Goal: Communication & Community: Share content

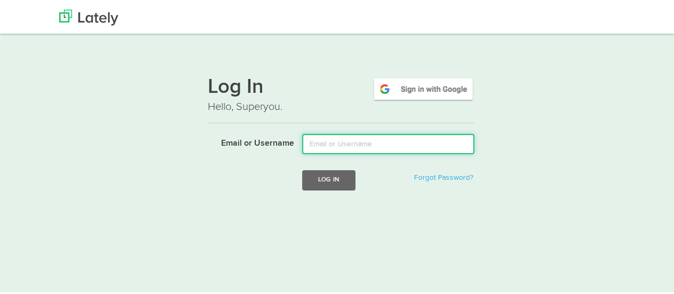
click at [322, 143] on input "Email or Username" at bounding box center [388, 142] width 172 height 20
type input "[EMAIL_ADDRESS][DOMAIN_NAME]"
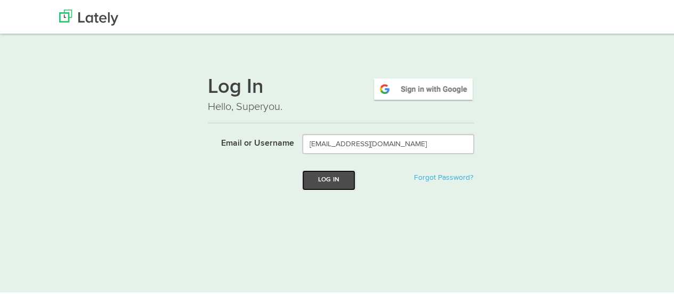
click at [332, 180] on button "Log In" at bounding box center [328, 178] width 53 height 20
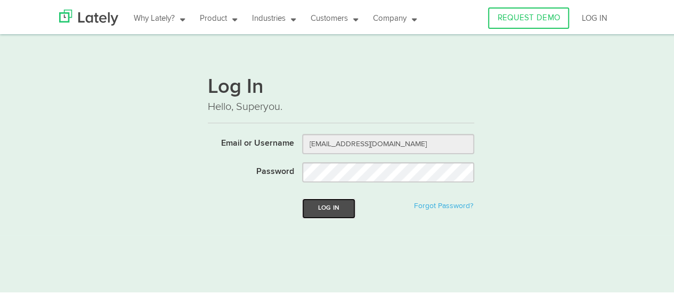
click at [328, 203] on button "Log In" at bounding box center [328, 207] width 53 height 20
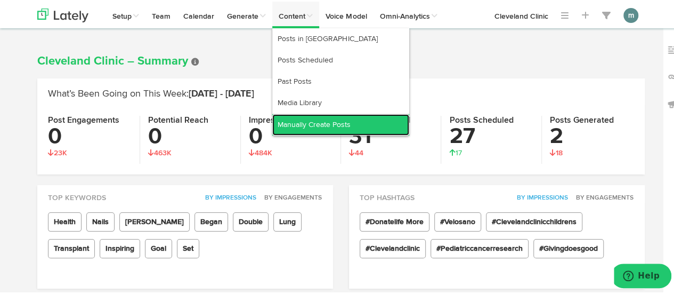
click at [313, 119] on link "Manually Create Posts" at bounding box center [340, 122] width 137 height 21
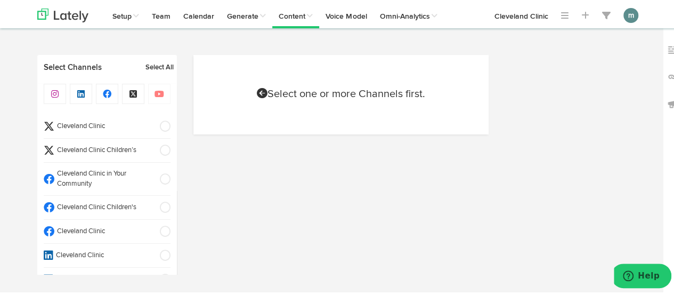
click at [107, 223] on li "Cleveland Clinic" at bounding box center [107, 230] width 127 height 24
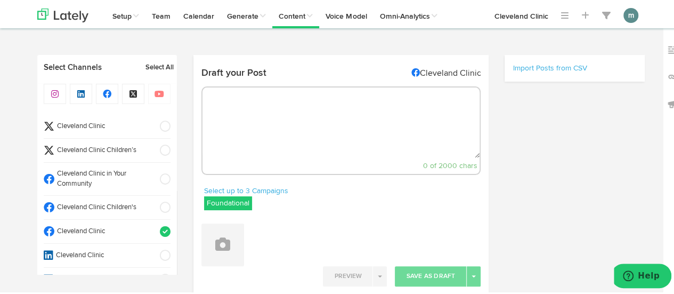
select select "9"
select select "37"
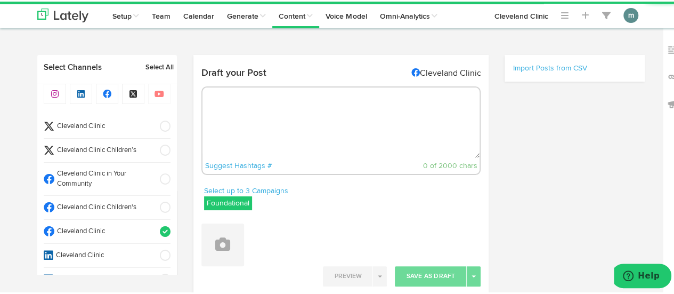
click at [239, 115] on textarea at bounding box center [341, 121] width 278 height 70
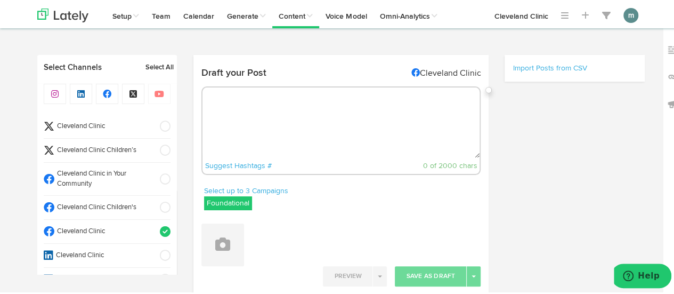
paste textarea "If you’re dealing with erectile dysfunction, or ED, adjusting your grocery list…"
type textarea "If you’re dealing with erectile dysfunction, or ED, adjusting your grocery list…"
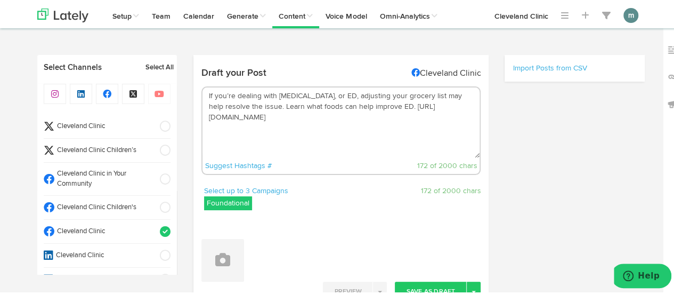
select select "11"
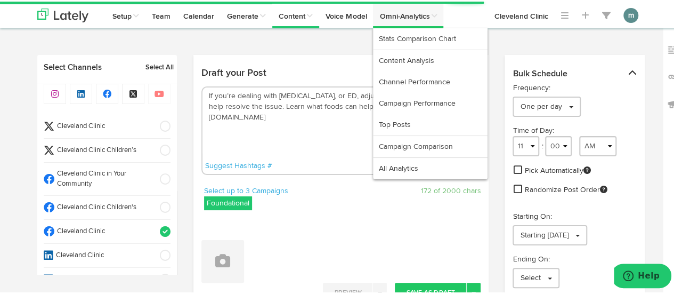
type textarea "If you’re dealing with erectile dysfunction, or ED, adjusting your grocery list…"
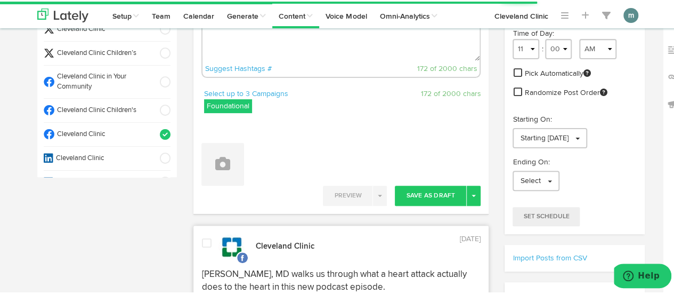
scroll to position [107, 0]
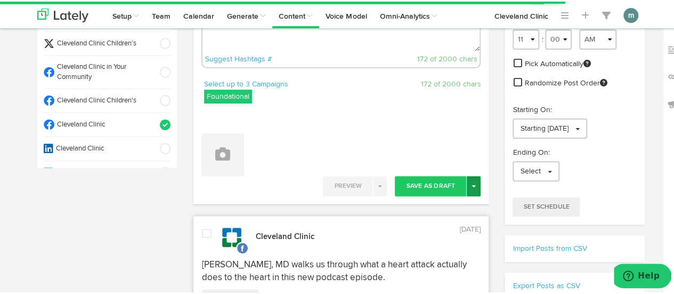
click at [470, 187] on button "Toggle Dropdown" at bounding box center [474, 184] width 14 height 20
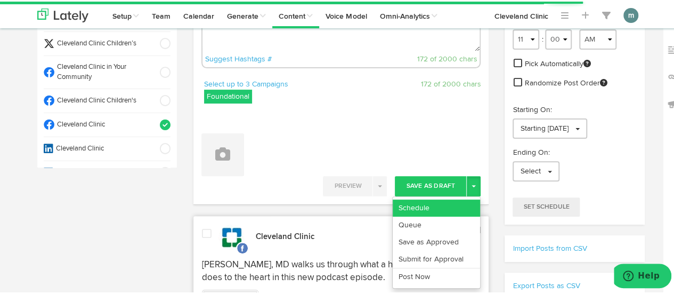
click at [452, 203] on link "Schedule" at bounding box center [436, 206] width 87 height 17
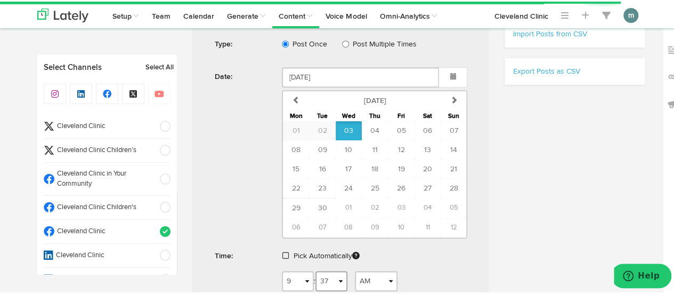
scroll to position [373, 0]
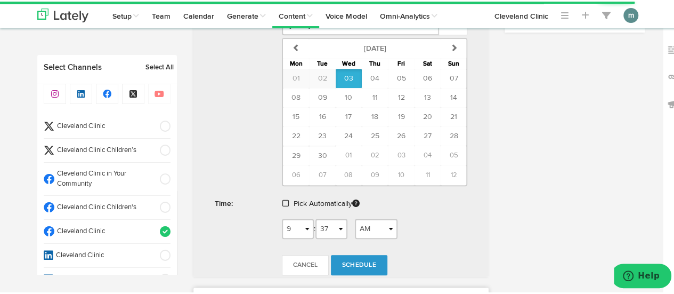
click at [282, 199] on span at bounding box center [285, 201] width 6 height 7
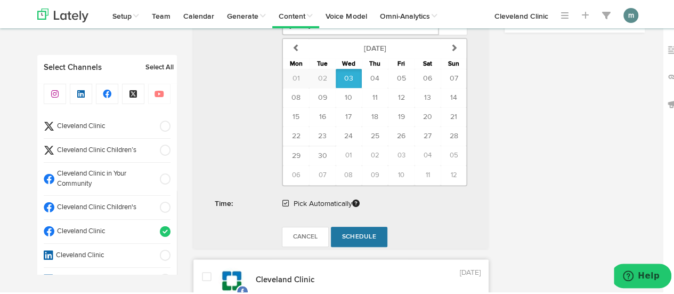
click at [353, 232] on span "Schedule" at bounding box center [359, 235] width 34 height 6
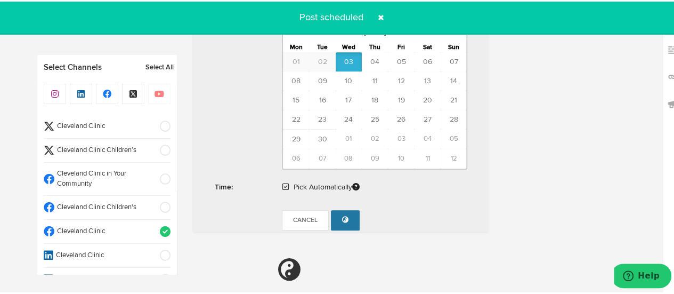
radio input "true"
select select "11"
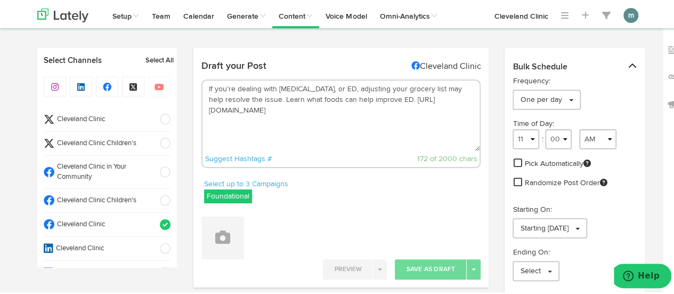
scroll to position [0, 0]
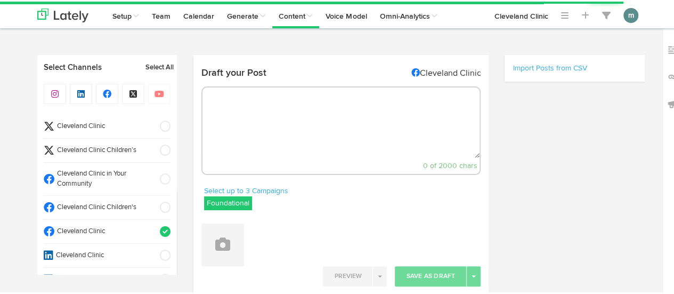
select select "9"
select select "38"
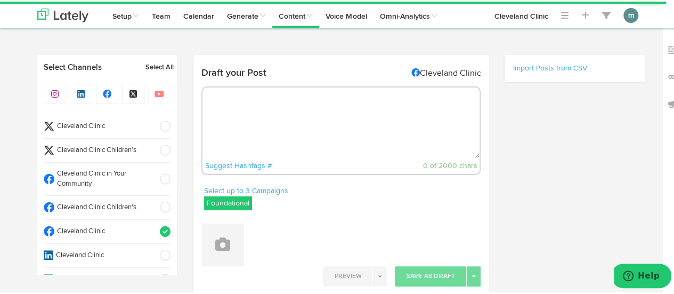
click at [249, 118] on textarea at bounding box center [341, 121] width 278 height 70
paste textarea "An integrative medicine specialist explains what homeopathy is and why it remai…"
type textarea "An integrative medicine specialist explains what homeopathy is and why it remai…"
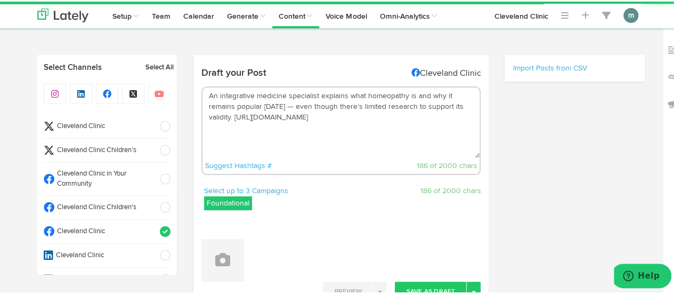
select select "11"
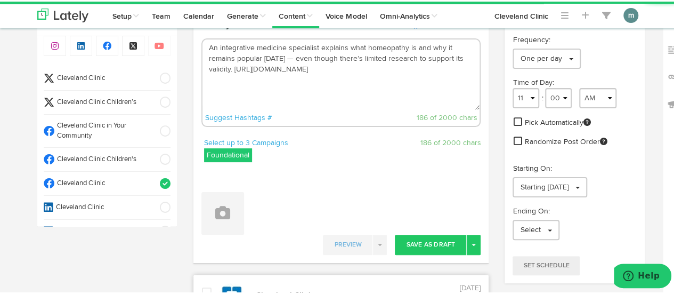
scroll to position [107, 0]
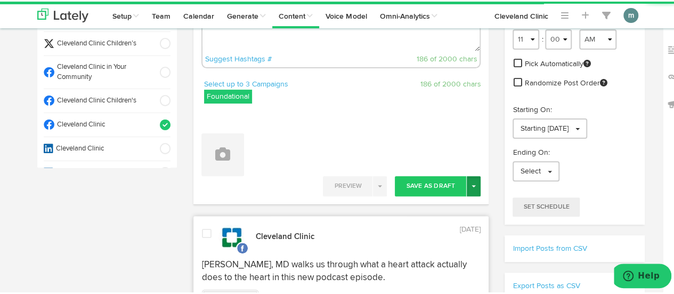
type textarea "An integrative medicine specialist explains what homeopathy is and why it remai…"
click at [471, 184] on span "button" at bounding box center [473, 184] width 4 height 2
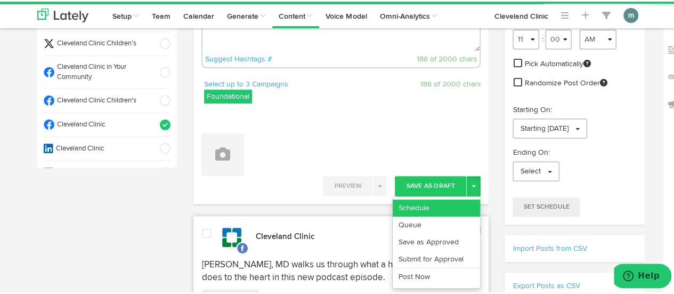
click at [451, 199] on link "Schedule" at bounding box center [436, 206] width 87 height 17
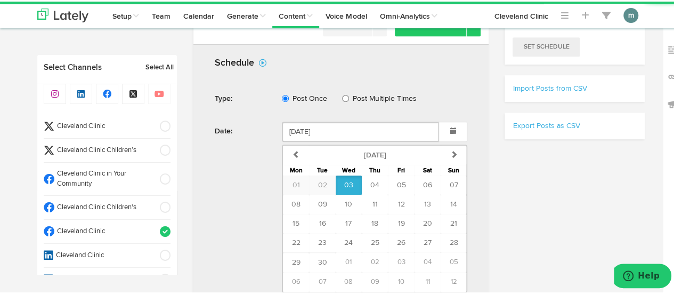
scroll to position [320, 0]
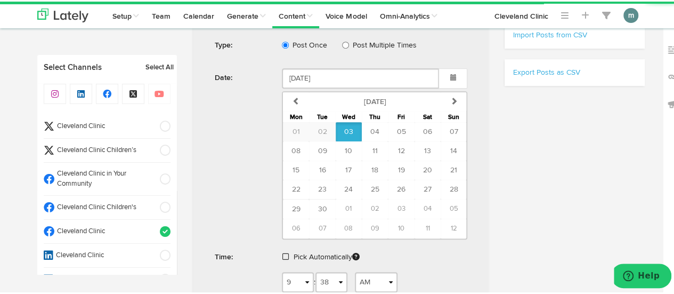
click at [282, 251] on span at bounding box center [285, 254] width 6 height 7
click at [346, 285] on span "Schedule" at bounding box center [359, 288] width 34 height 6
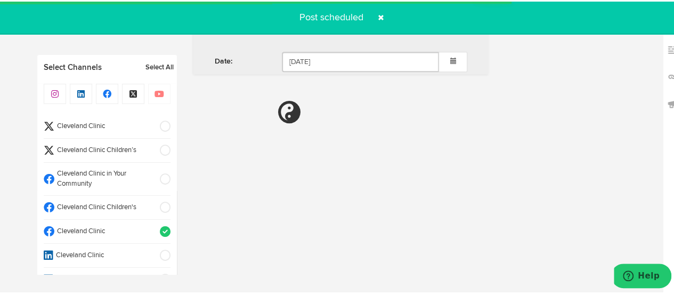
radio input "true"
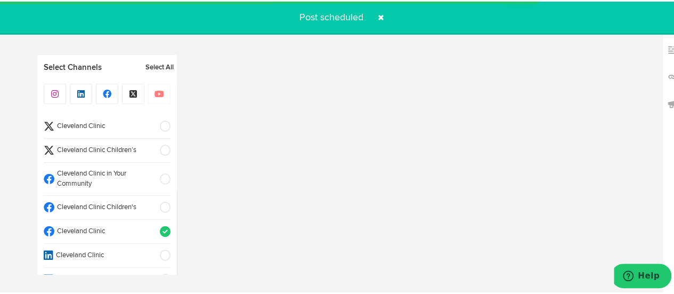
select select "11"
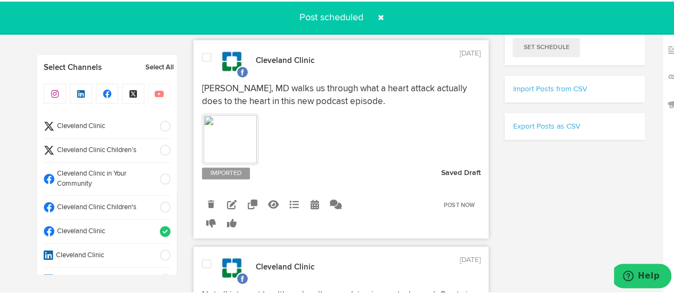
scroll to position [106, 0]
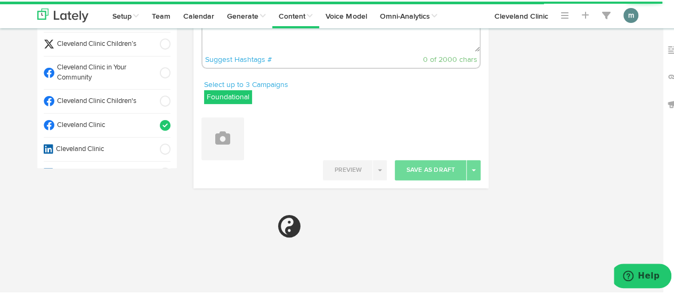
radio input "true"
select select "9"
select select "38"
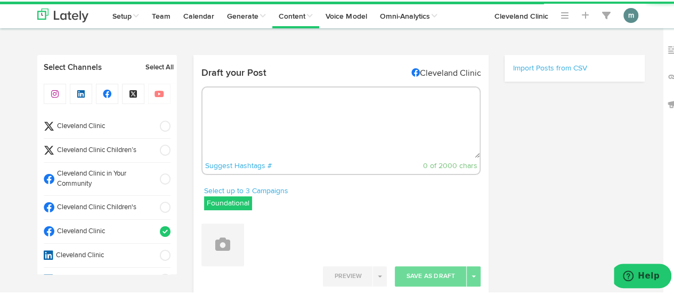
click at [265, 125] on textarea at bounding box center [341, 121] width 278 height 70
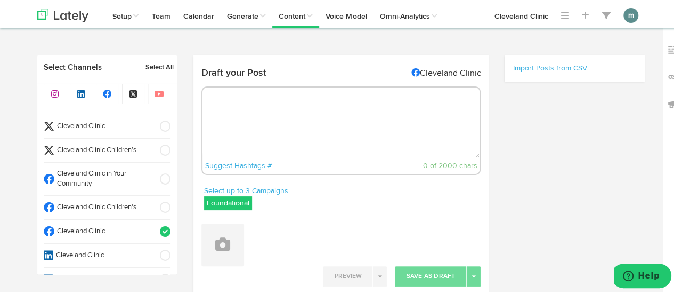
paste textarea "We all go through hard times in life. And when those events are stressful, pain…"
type textarea "We all go through hard times in life. And when those events are stressful, pain…"
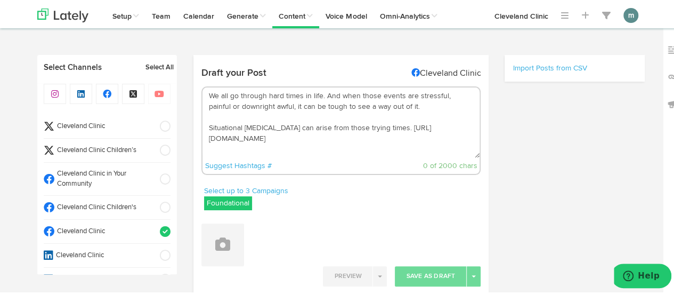
select select "11"
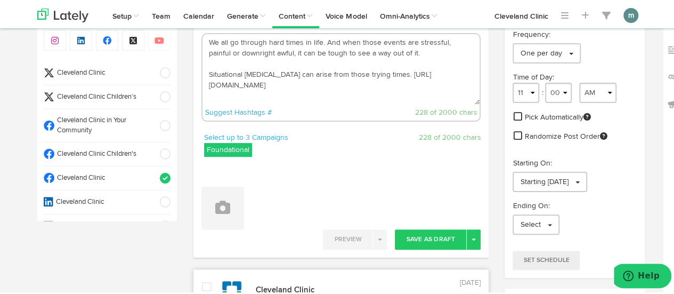
scroll to position [107, 0]
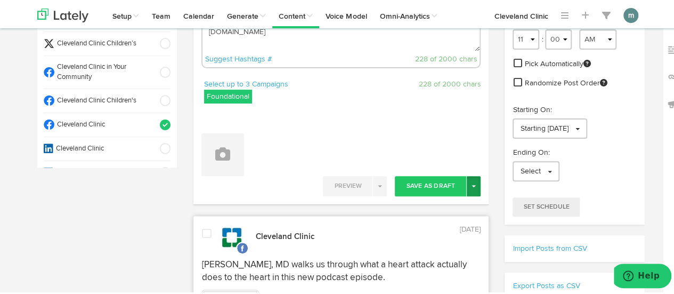
type textarea "We all go through hard times in life. And when those events are stressful, pain…"
click at [471, 183] on span "button" at bounding box center [473, 184] width 4 height 2
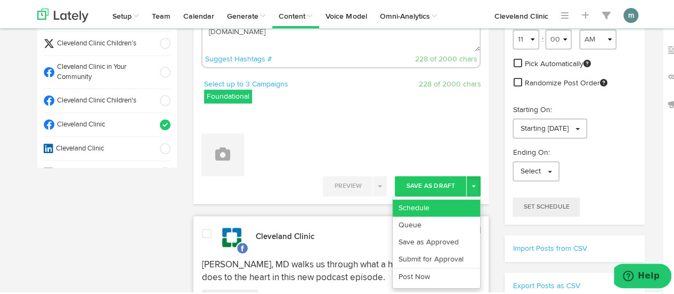
click at [443, 201] on link "Schedule" at bounding box center [436, 206] width 87 height 17
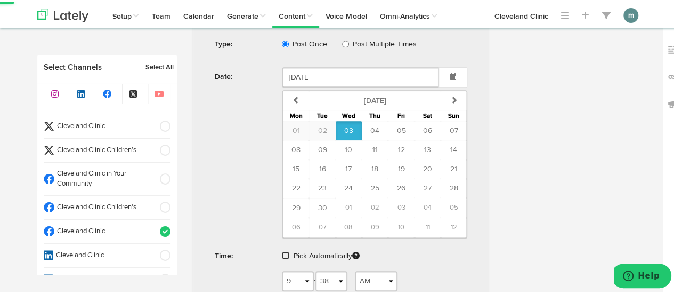
scroll to position [426, 0]
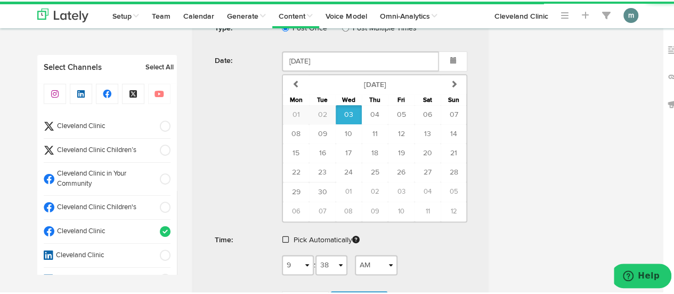
click at [282, 235] on span at bounding box center [285, 237] width 6 height 7
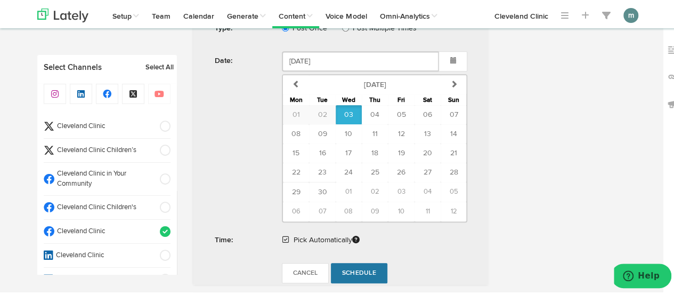
click at [345, 268] on span "Schedule" at bounding box center [359, 271] width 34 height 6
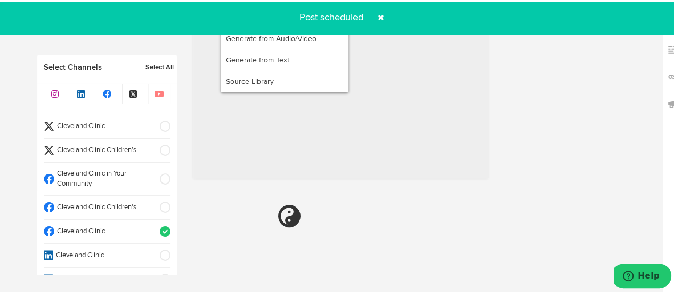
radio input "true"
select select "11"
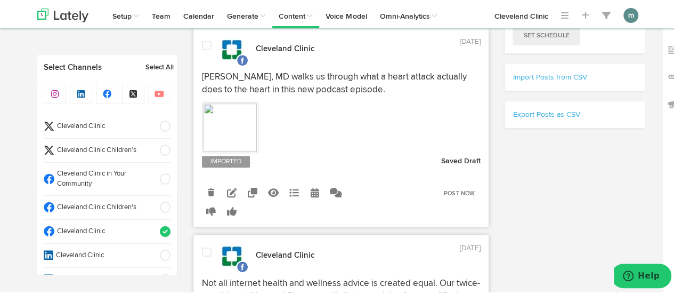
scroll to position [159, 0]
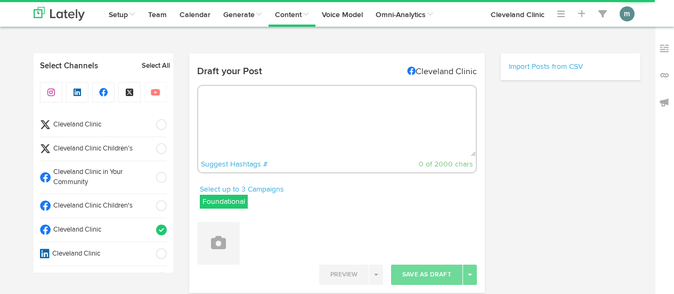
scroll to position [159, 0]
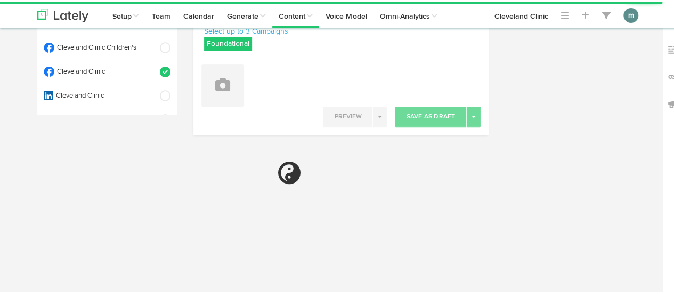
radio input "true"
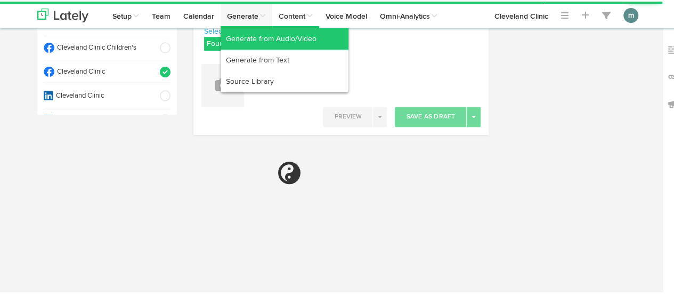
select select "9"
select select "39"
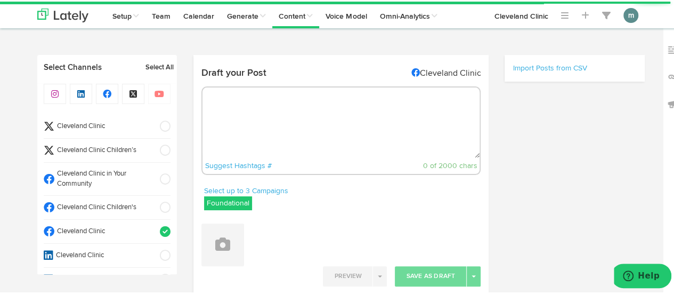
click at [93, 116] on li "Cleveland Clinic" at bounding box center [107, 125] width 127 height 24
select select "11"
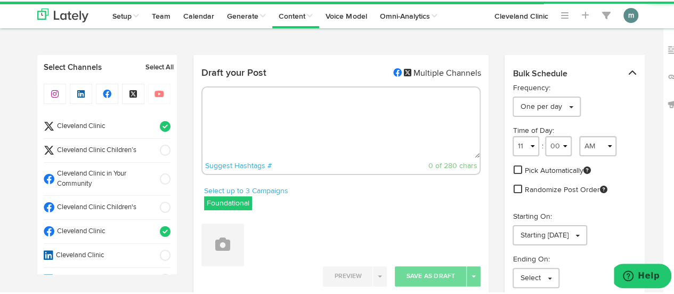
click at [120, 230] on span "Cleveland Clinic" at bounding box center [103, 230] width 99 height 10
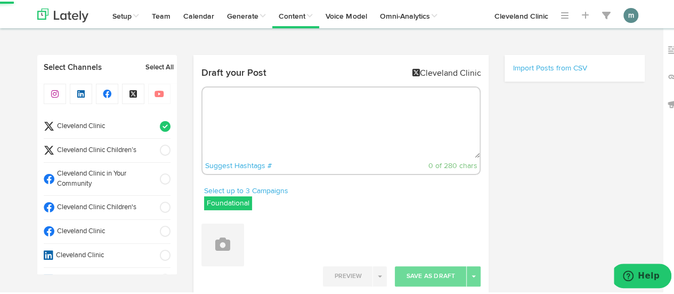
click at [233, 100] on textarea at bounding box center [341, 121] width 278 height 70
paste textarea "If you’re dealing with erectile dysfunction, or ED, adjusting your grocery list…"
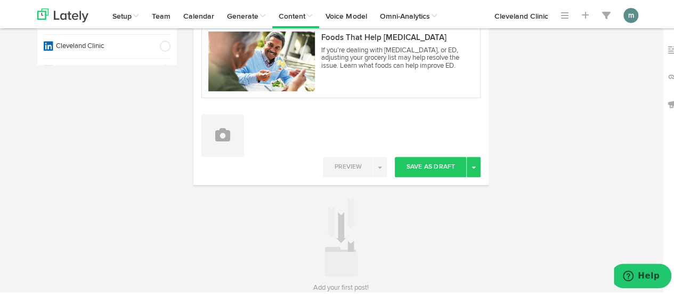
scroll to position [213, 0]
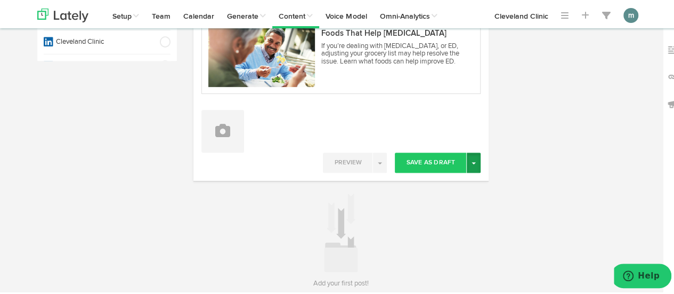
type textarea "If you’re dealing with erectile dysfunction, or ED, adjusting your grocery list…"
click at [471, 161] on span "button" at bounding box center [473, 161] width 4 height 2
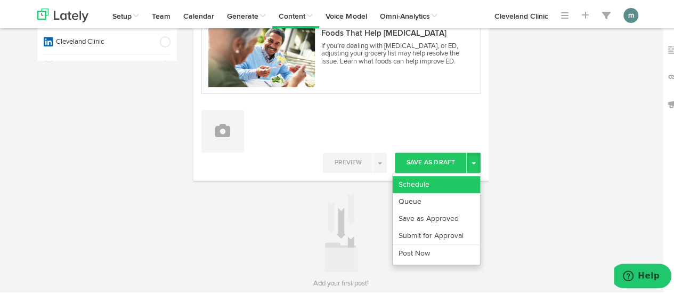
click at [436, 183] on link "Schedule" at bounding box center [436, 182] width 87 height 17
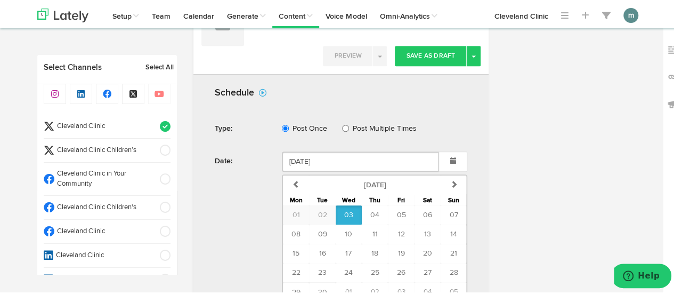
scroll to position [426, 0]
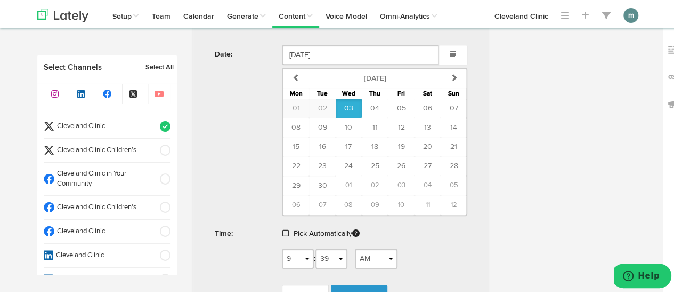
click at [284, 229] on span at bounding box center [285, 230] width 6 height 7
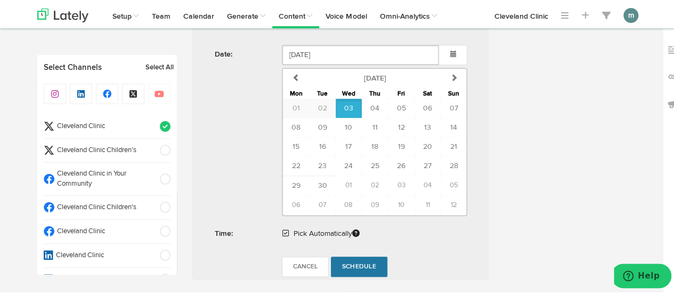
click at [353, 262] on span "Schedule" at bounding box center [359, 265] width 34 height 6
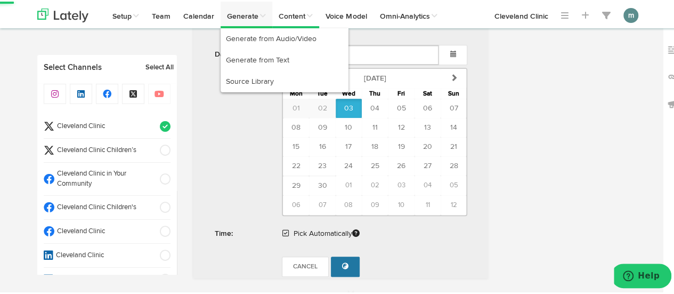
radio input "true"
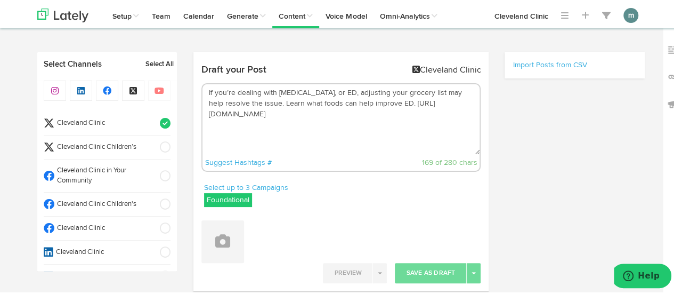
scroll to position [0, 0]
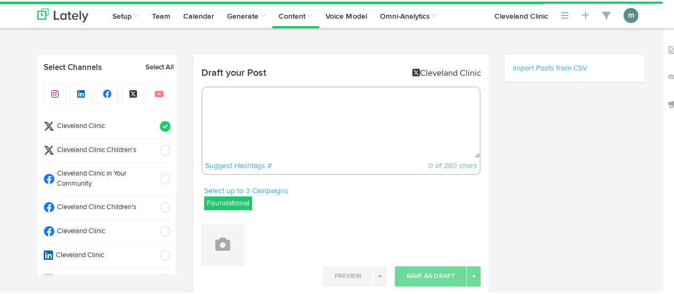
radio input "true"
select select "9"
select select "39"
click at [247, 121] on textarea at bounding box center [341, 121] width 278 height 70
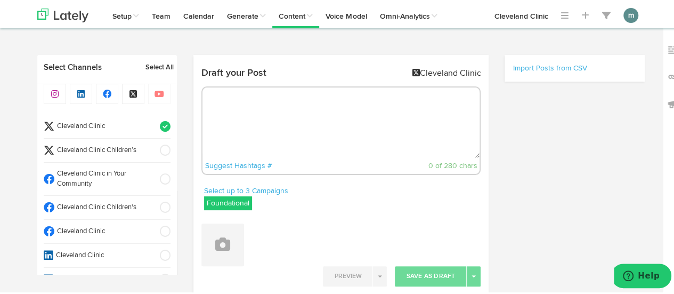
paste textarea "An integrative medicine specialist explains what homeopathy is and why it remai…"
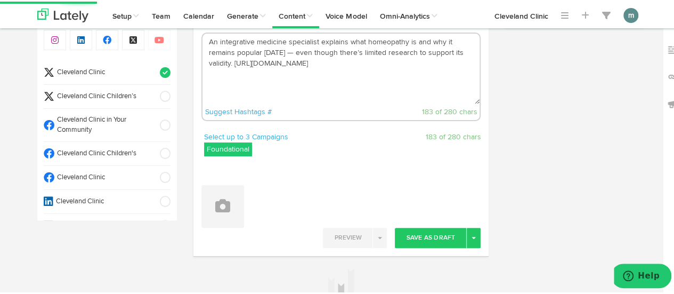
scroll to position [107, 0]
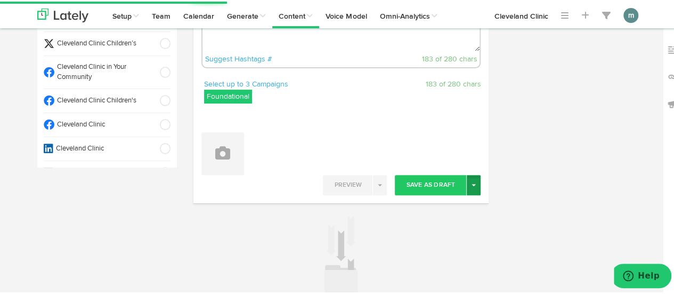
type textarea "An integrative medicine specialist explains what homeopathy is and why it remai…"
click at [472, 182] on button "Toggle Dropdown" at bounding box center [474, 183] width 14 height 20
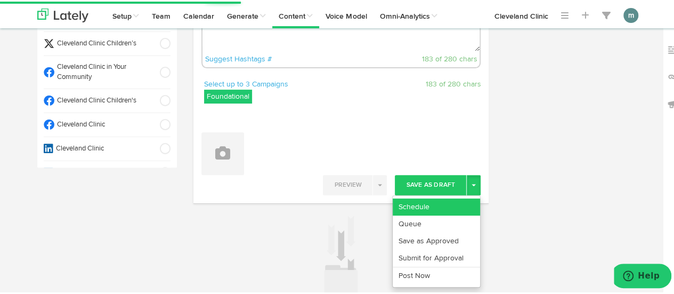
click at [453, 201] on link "Schedule" at bounding box center [436, 205] width 87 height 17
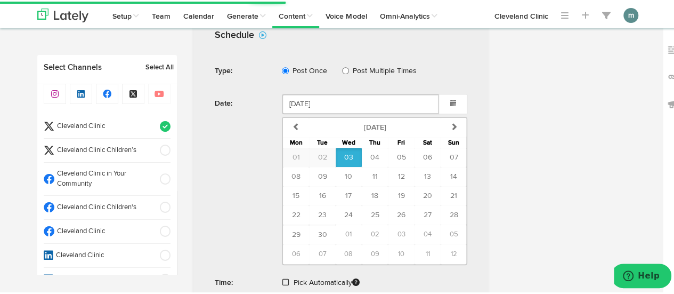
scroll to position [320, 0]
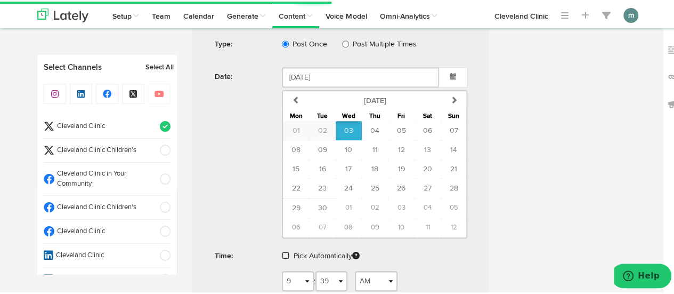
click at [283, 252] on span at bounding box center [285, 253] width 6 height 7
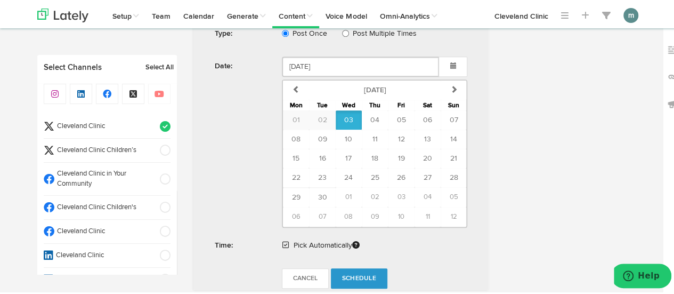
scroll to position [479, 0]
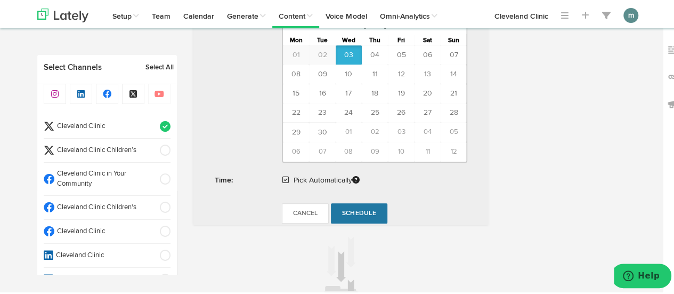
click at [349, 208] on span "Schedule" at bounding box center [359, 211] width 34 height 6
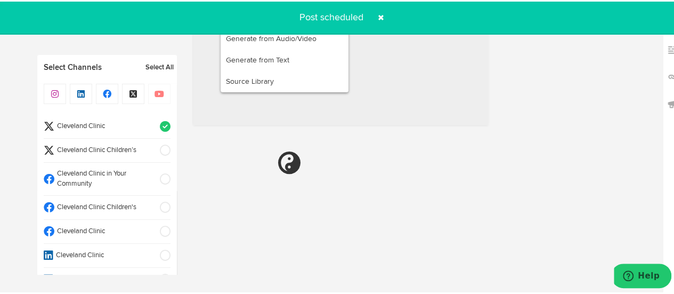
radio input "true"
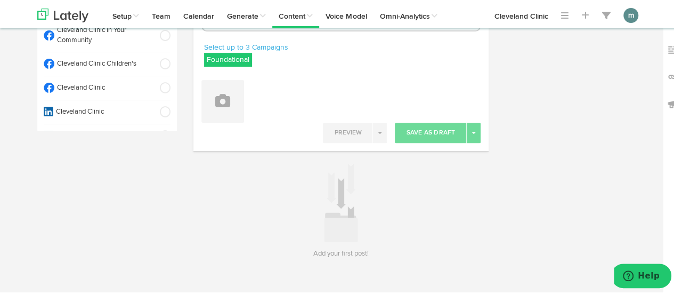
scroll to position [51, 0]
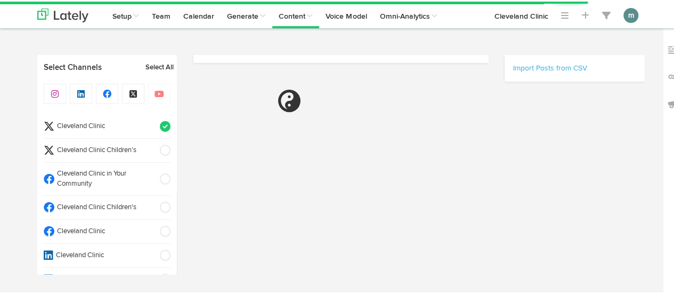
scroll to position [47, 0]
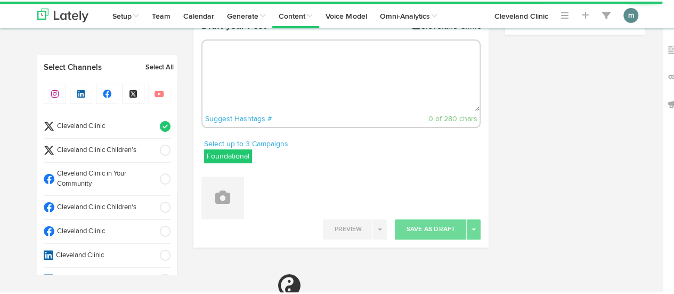
radio input "true"
select select "9"
select select "40"
click at [276, 67] on textarea at bounding box center [341, 74] width 278 height 70
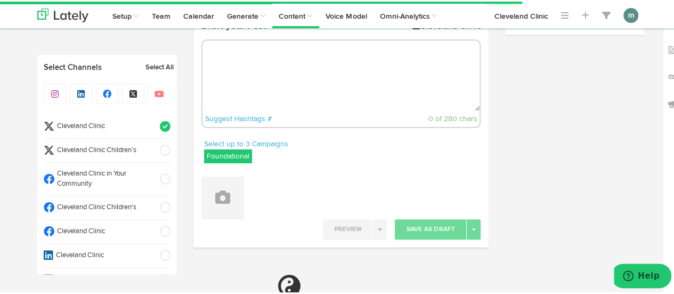
paste textarea "We all go through hard times in life. And when those events are stressful, pain…"
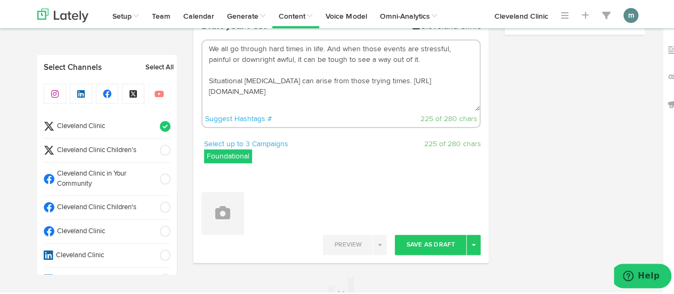
click at [206, 81] on textarea "We all go through hard times in life. And when those events are stressful, pain…" at bounding box center [341, 74] width 278 height 70
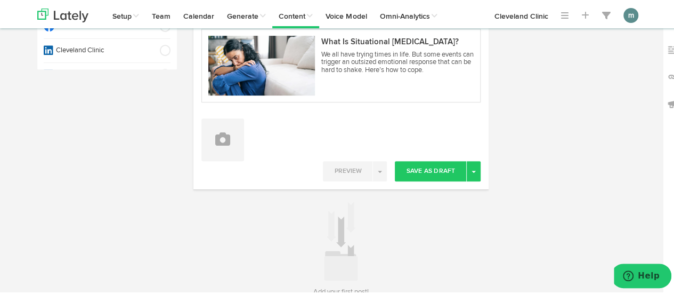
scroll to position [207, 0]
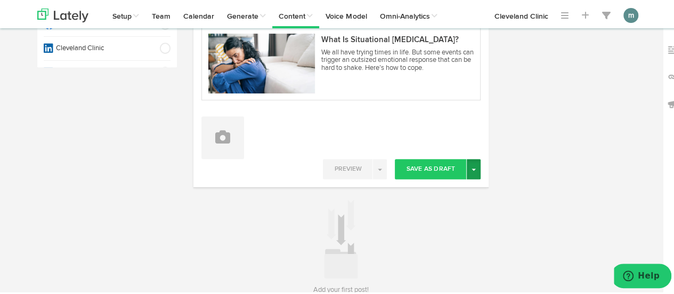
type textarea "We all go through hard times in life. And when those events are stressful, pain…"
click at [470, 164] on button "Toggle Dropdown" at bounding box center [474, 167] width 14 height 20
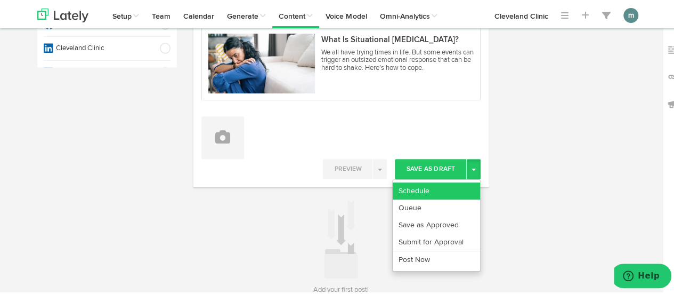
click at [424, 185] on link "Schedule" at bounding box center [436, 189] width 87 height 17
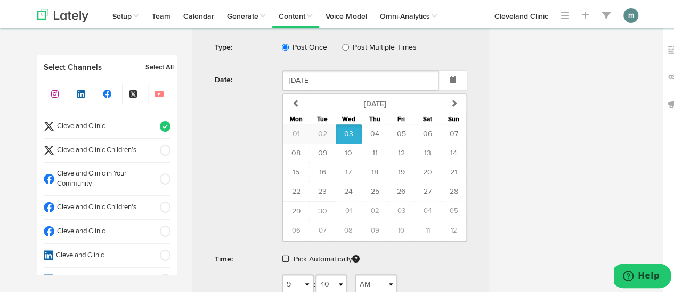
scroll to position [473, 0]
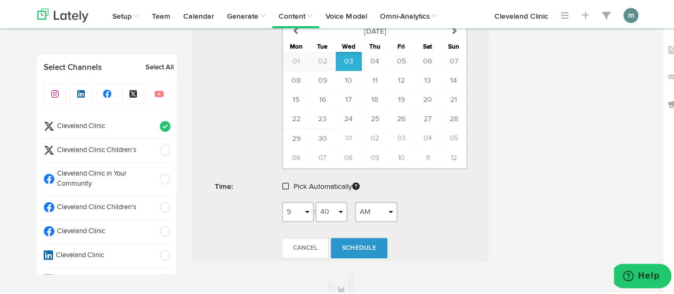
click at [282, 183] on span at bounding box center [285, 184] width 6 height 7
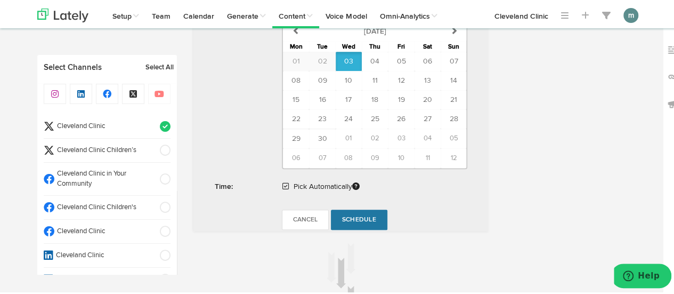
click at [359, 216] on span "Schedule" at bounding box center [359, 218] width 34 height 6
radio input "true"
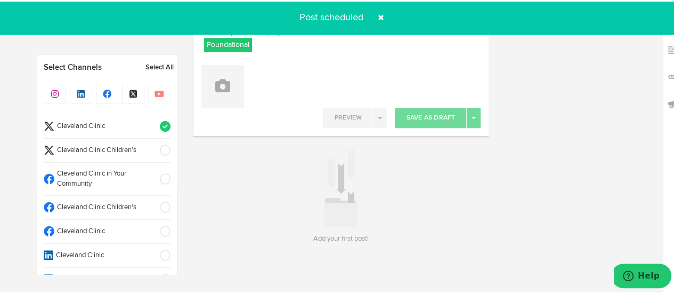
scroll to position [157, 0]
